Goal: Information Seeking & Learning: Learn about a topic

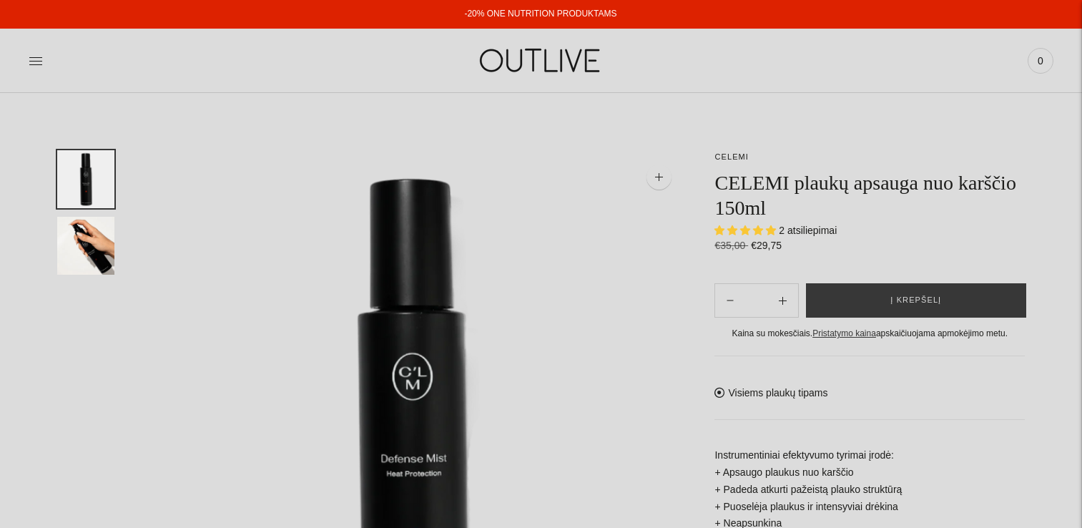
select select "**********"
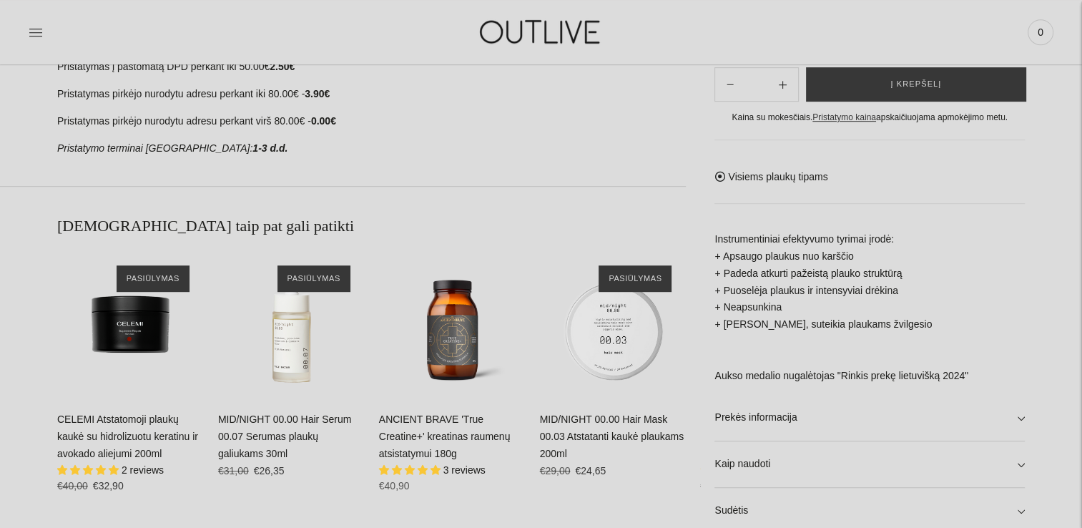
scroll to position [858, 0]
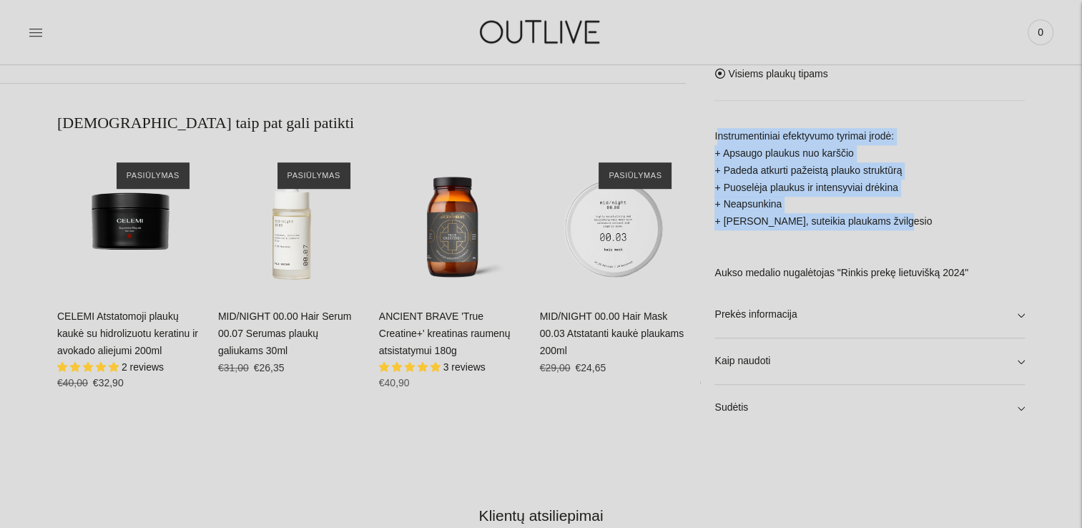
drag, startPoint x: 891, startPoint y: 226, endPoint x: 715, endPoint y: 131, distance: 200.0
click at [715, 131] on p "Instrumentiniai efektyvumo tyrimai įrodė: + Apsaugo plaukus nuo karščio + [PERS…" at bounding box center [870, 204] width 310 height 154
copy p "Instrumentiniai efektyvumo tyrimai įrodė: + Apsaugo plaukus nuo karščio + Paded…"
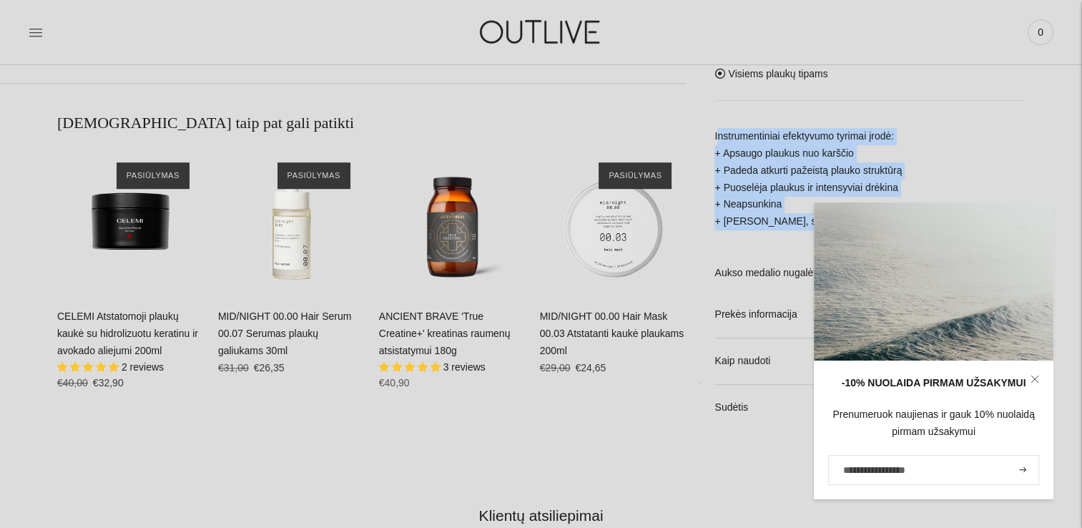
click at [355, 464] on div "**********" at bounding box center [541, 129] width 1082 height 1675
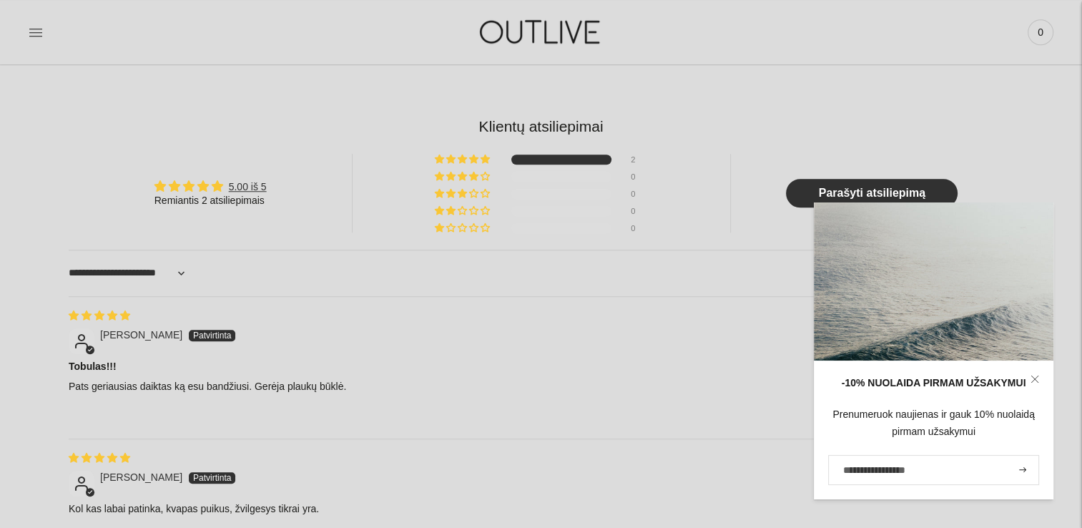
scroll to position [1073, 0]
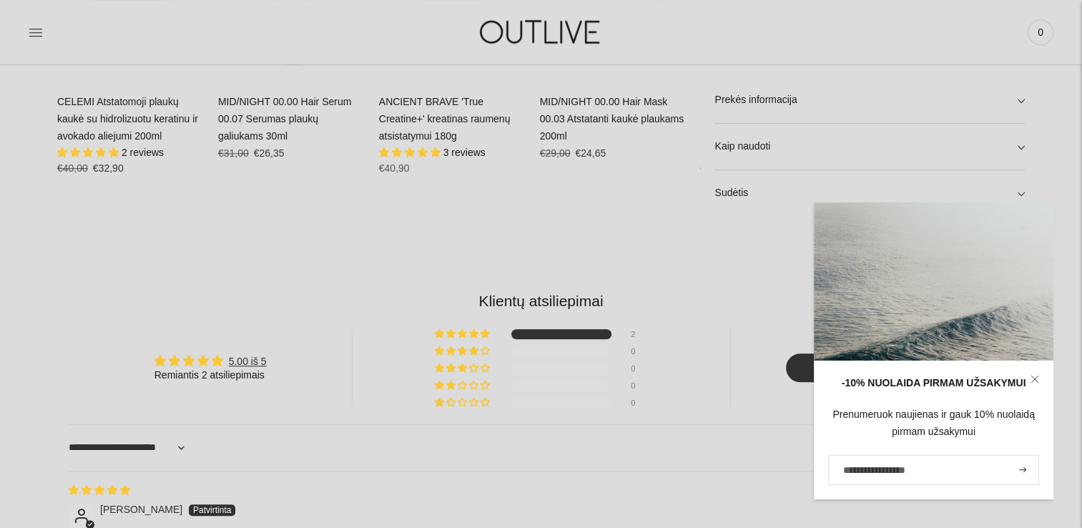
click at [1017, 101] on link "Prekės informacija" at bounding box center [870, 100] width 310 height 46
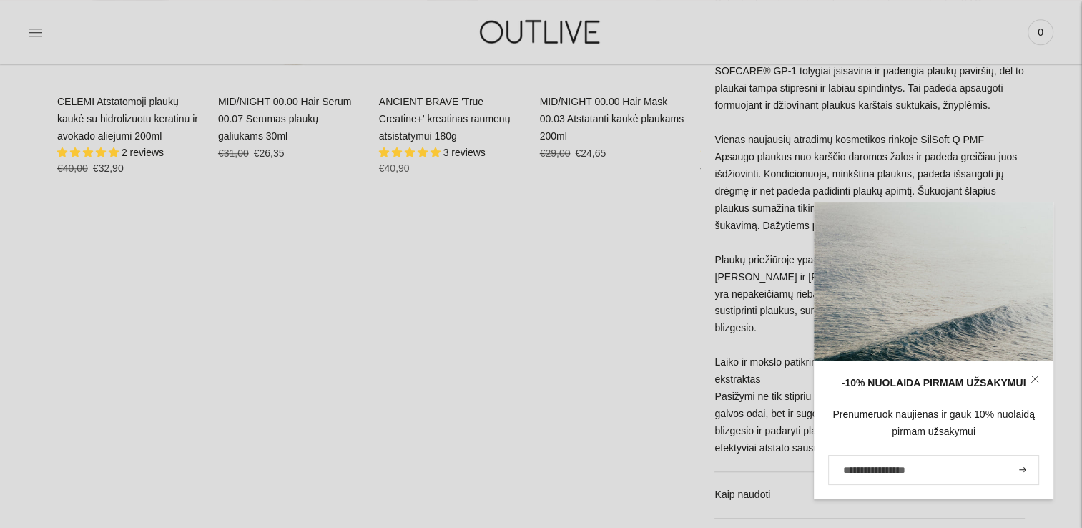
click at [1042, 377] on link at bounding box center [1034, 378] width 37 height 37
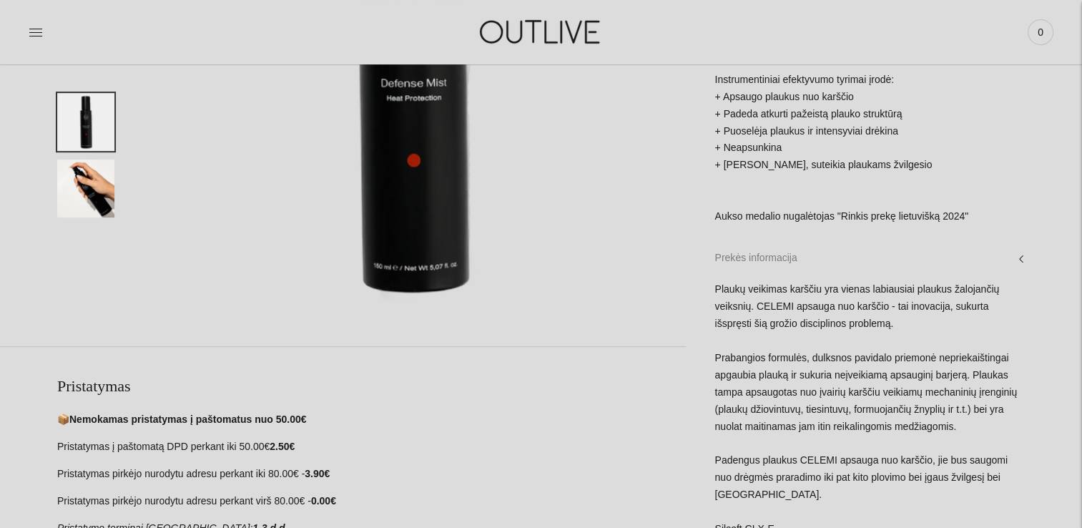
scroll to position [369, 0]
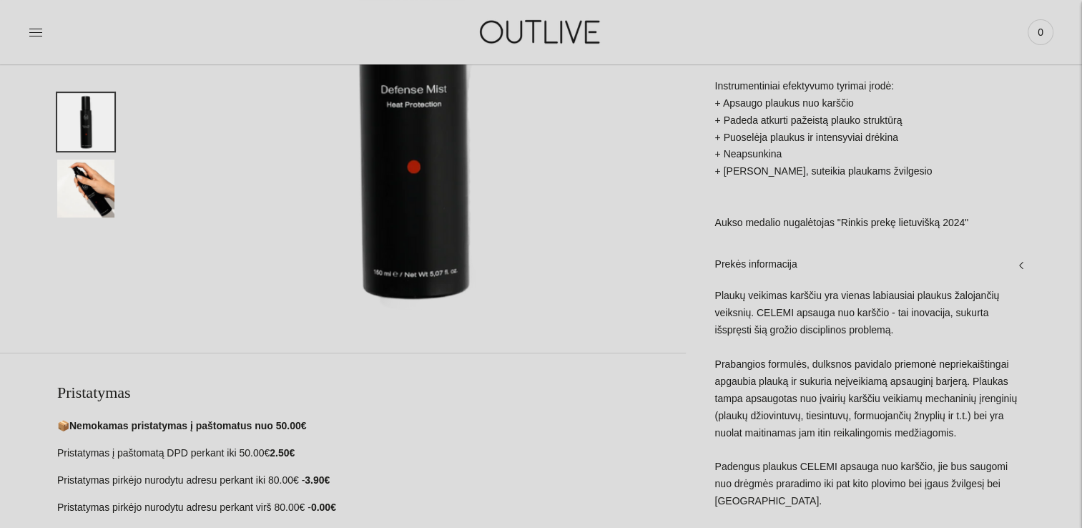
drag, startPoint x: 899, startPoint y: 282, endPoint x: 710, endPoint y: 294, distance: 189.9
click at [710, 294] on div "**********" at bounding box center [855, 515] width 339 height 1469
copy div "Loremi dolorsit ametcon adi elitse doeiusmodt incidid utlaboreet dolorema. ALIQ…"
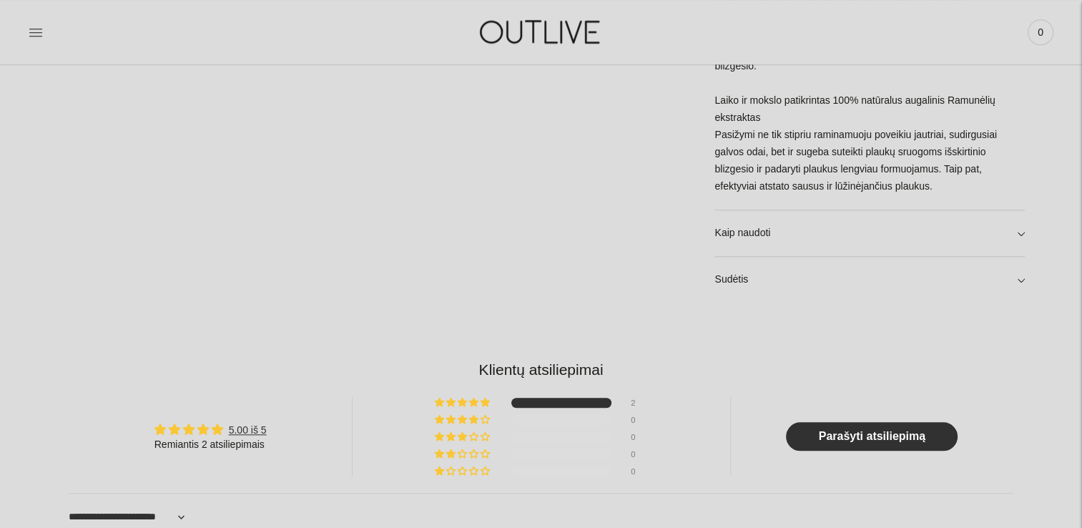
scroll to position [1370, 0]
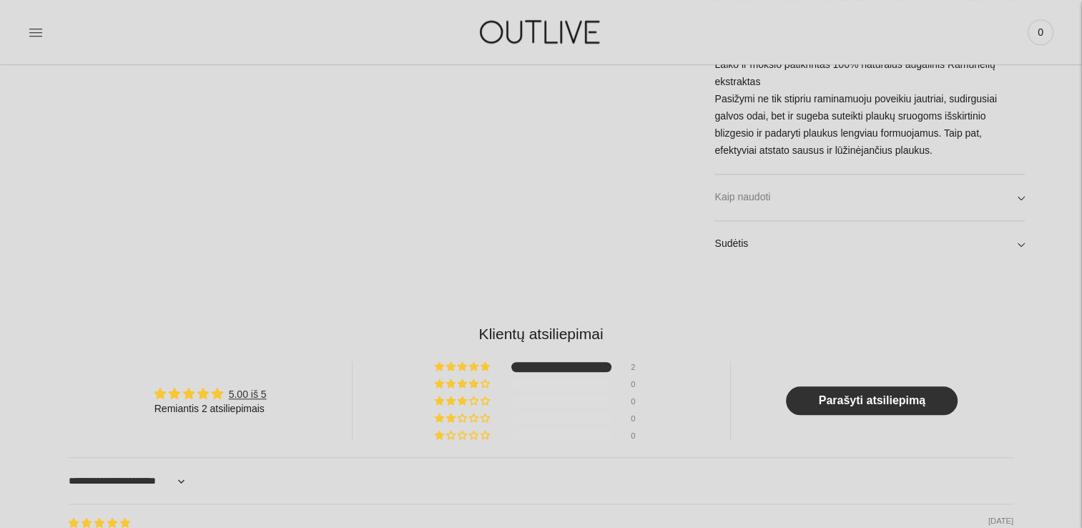
click at [1013, 177] on link "Kaip naudoti" at bounding box center [870, 198] width 310 height 46
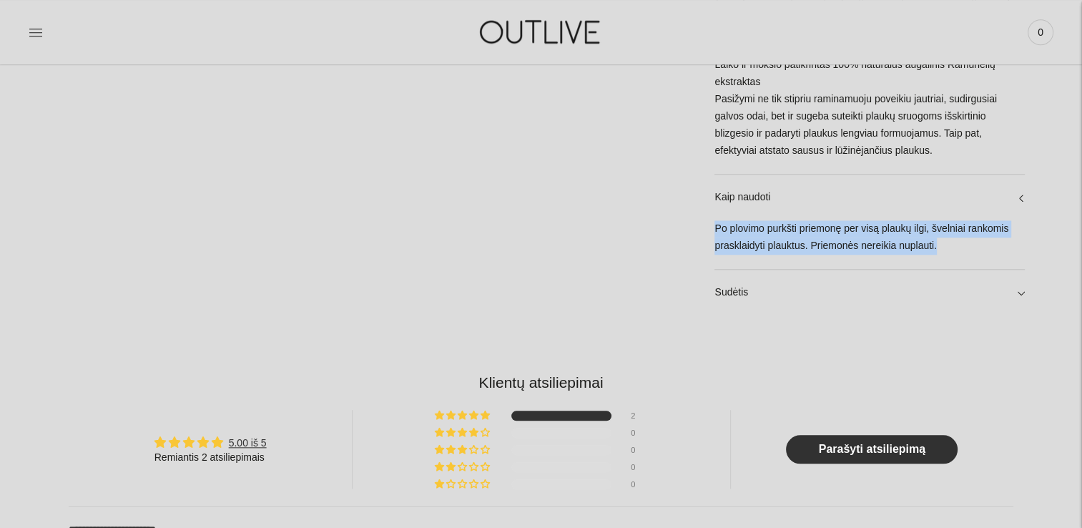
drag, startPoint x: 940, startPoint y: 235, endPoint x: 712, endPoint y: 213, distance: 228.5
copy div "Po plovimo purkšti priemonę per visą plaukų ilgi, švelniai rankomis prasklaidyt…"
click at [1020, 270] on link "Sudėtis" at bounding box center [870, 293] width 310 height 46
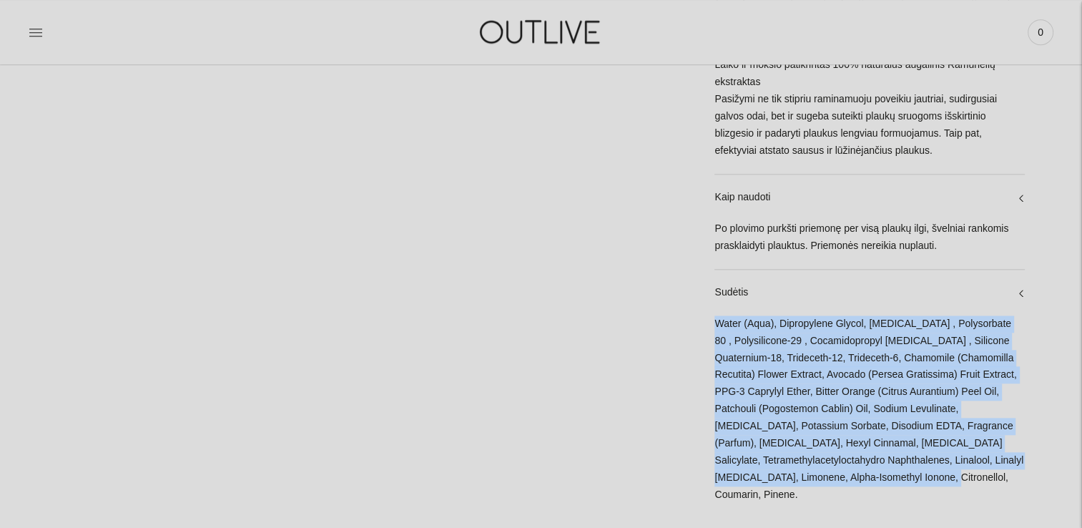
drag, startPoint x: 902, startPoint y: 458, endPoint x: 701, endPoint y: 300, distance: 256.1
copy div "Water (Aqua), Dipropylene Glycol, [MEDICAL_DATA] , Polysorbate 80 , Polysilicon…"
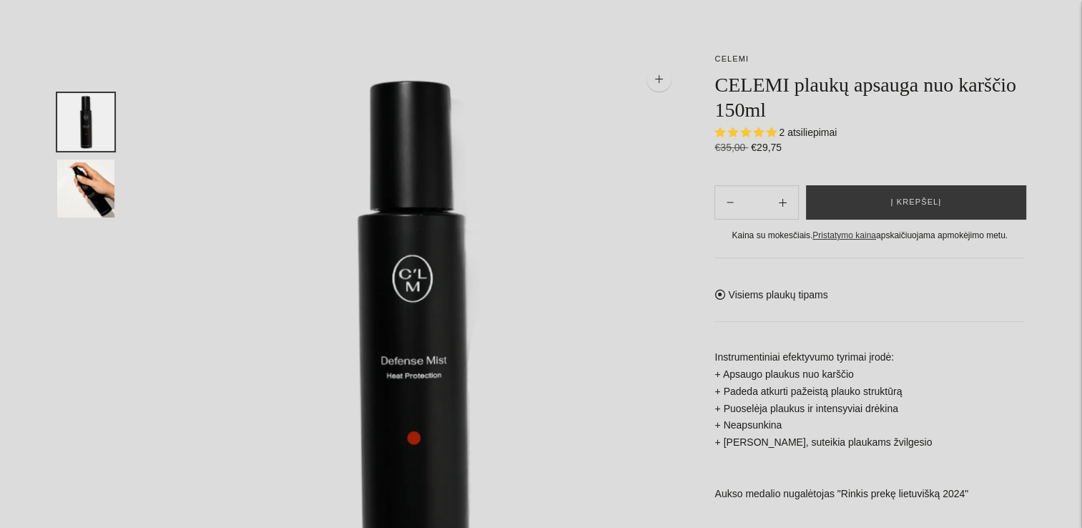
scroll to position [0, 0]
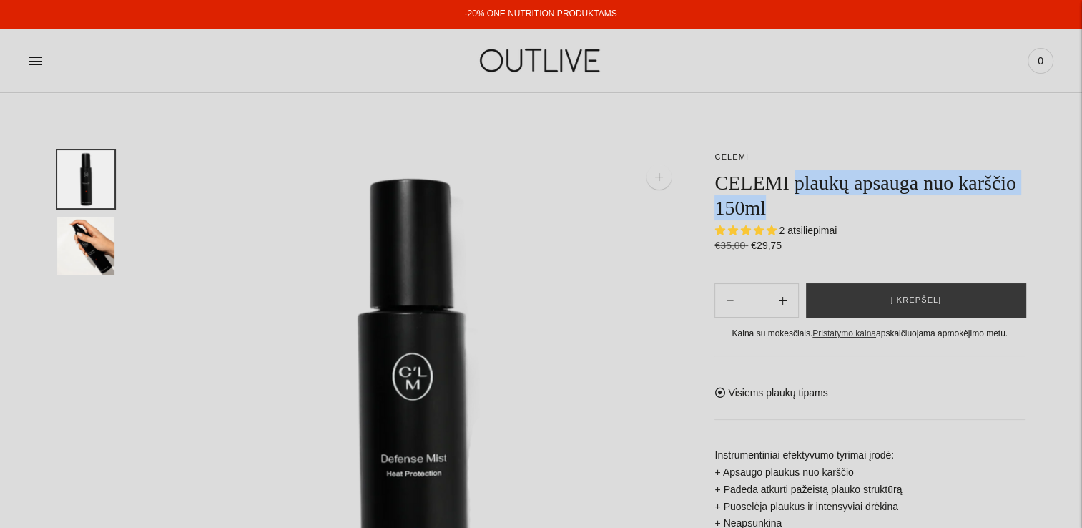
drag, startPoint x: 782, startPoint y: 210, endPoint x: 792, endPoint y: 190, distance: 22.7
click at [792, 190] on h1 "CELEMI plaukų apsauga nuo karščio 150ml" at bounding box center [870, 195] width 310 height 50
copy h1 "plaukų apsauga nuo karščio 150ml"
click at [780, 207] on h1 "CELEMI plaukų apsauga nuo karščio 150ml" at bounding box center [870, 195] width 310 height 50
